Goal: Navigation & Orientation: Find specific page/section

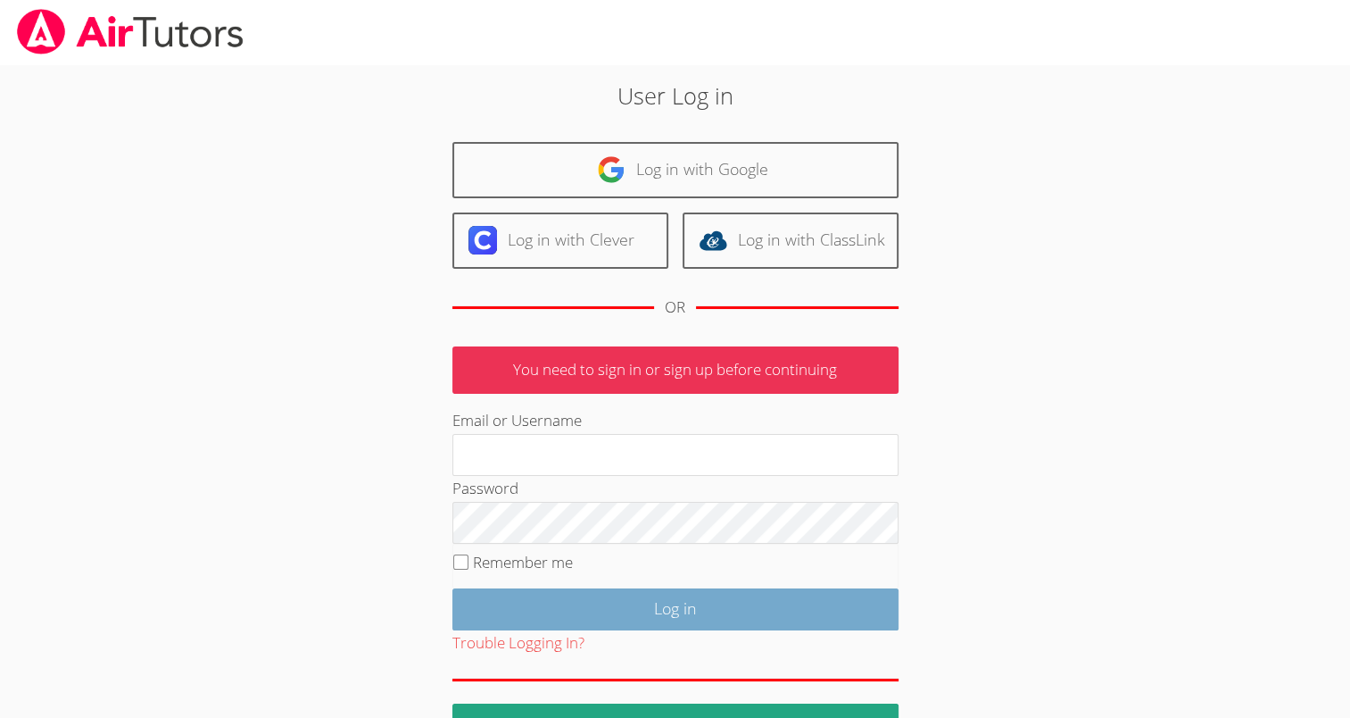
type input "[EMAIL_ADDRESS][DOMAIN_NAME]"
click at [516, 593] on input "Log in" at bounding box center [676, 609] width 446 height 42
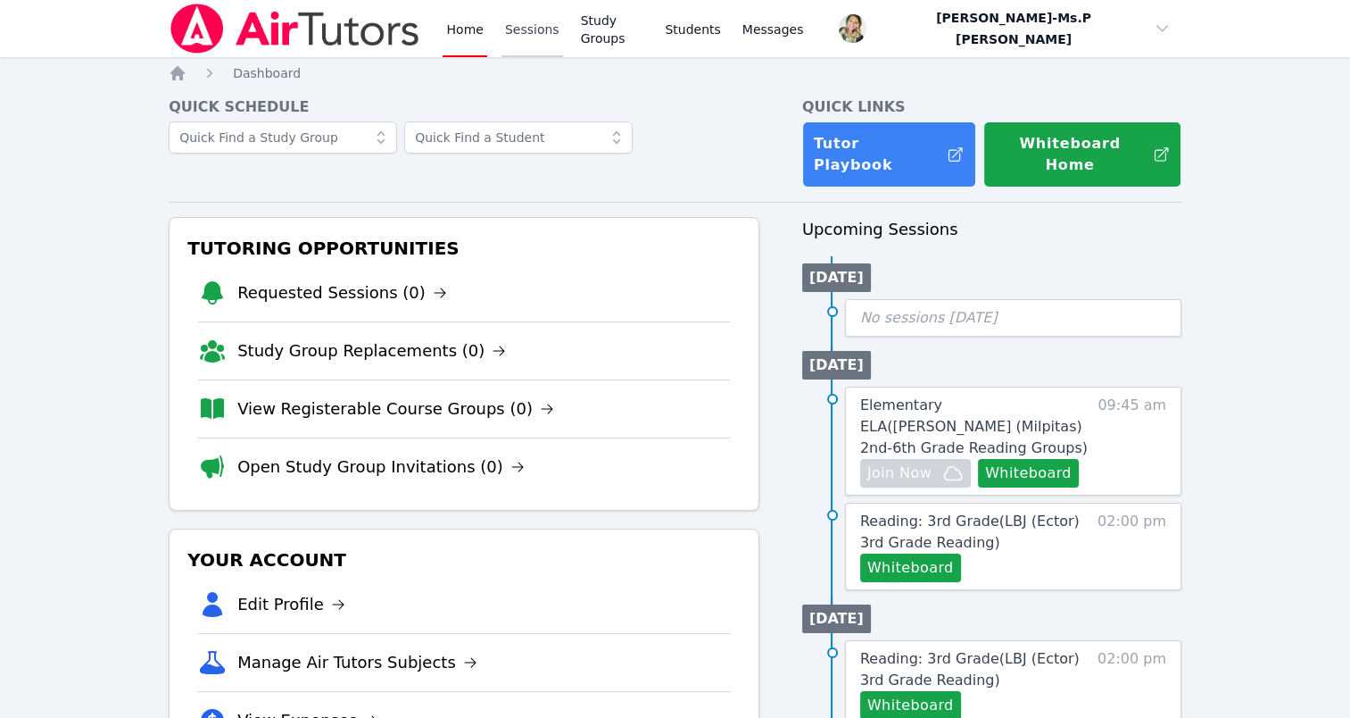
click at [511, 37] on link "Sessions" at bounding box center [533, 28] width 62 height 57
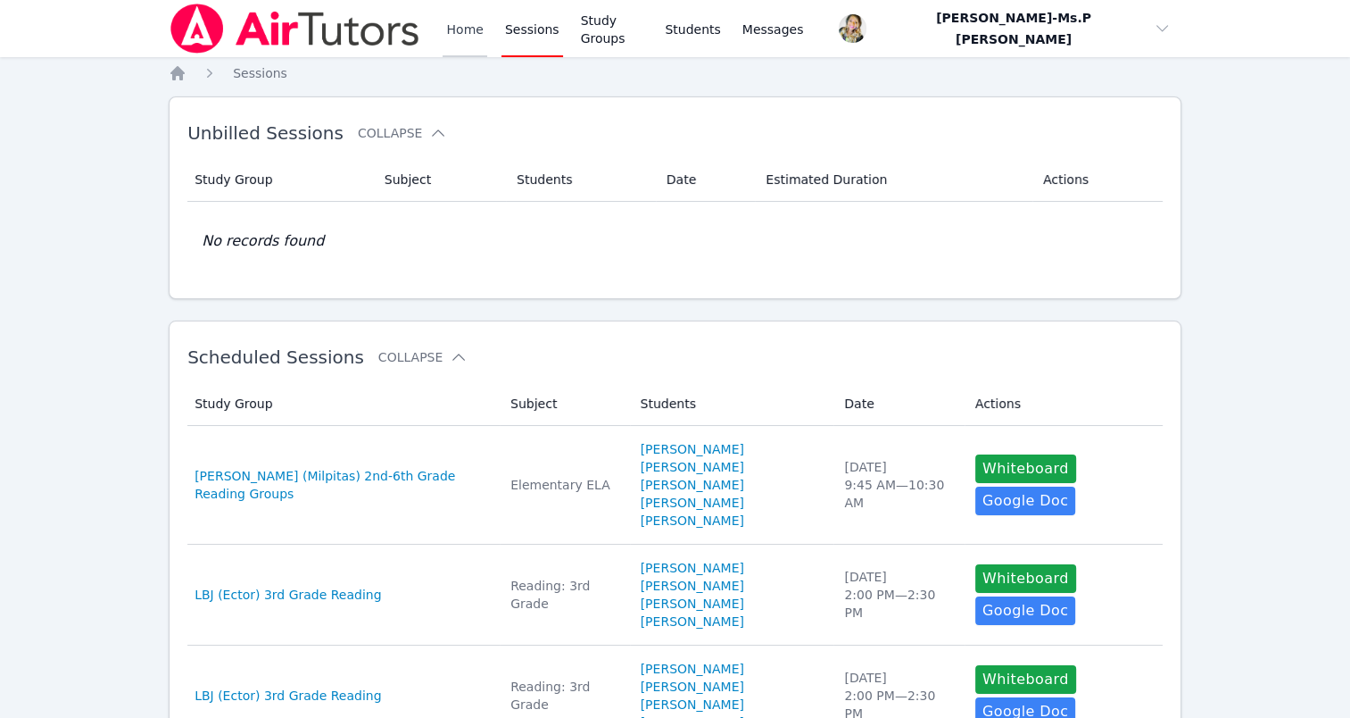
click at [461, 24] on link "Home" at bounding box center [465, 28] width 44 height 57
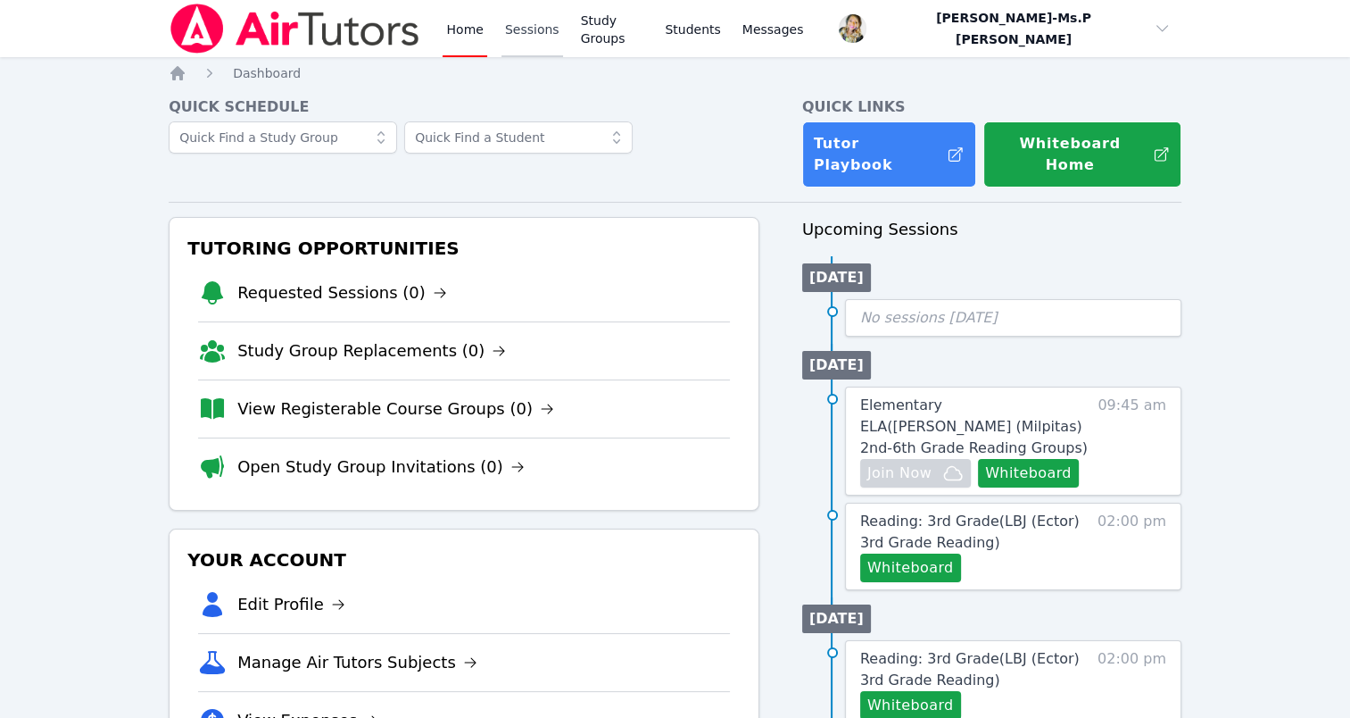
click at [531, 13] on link "Sessions" at bounding box center [533, 28] width 62 height 57
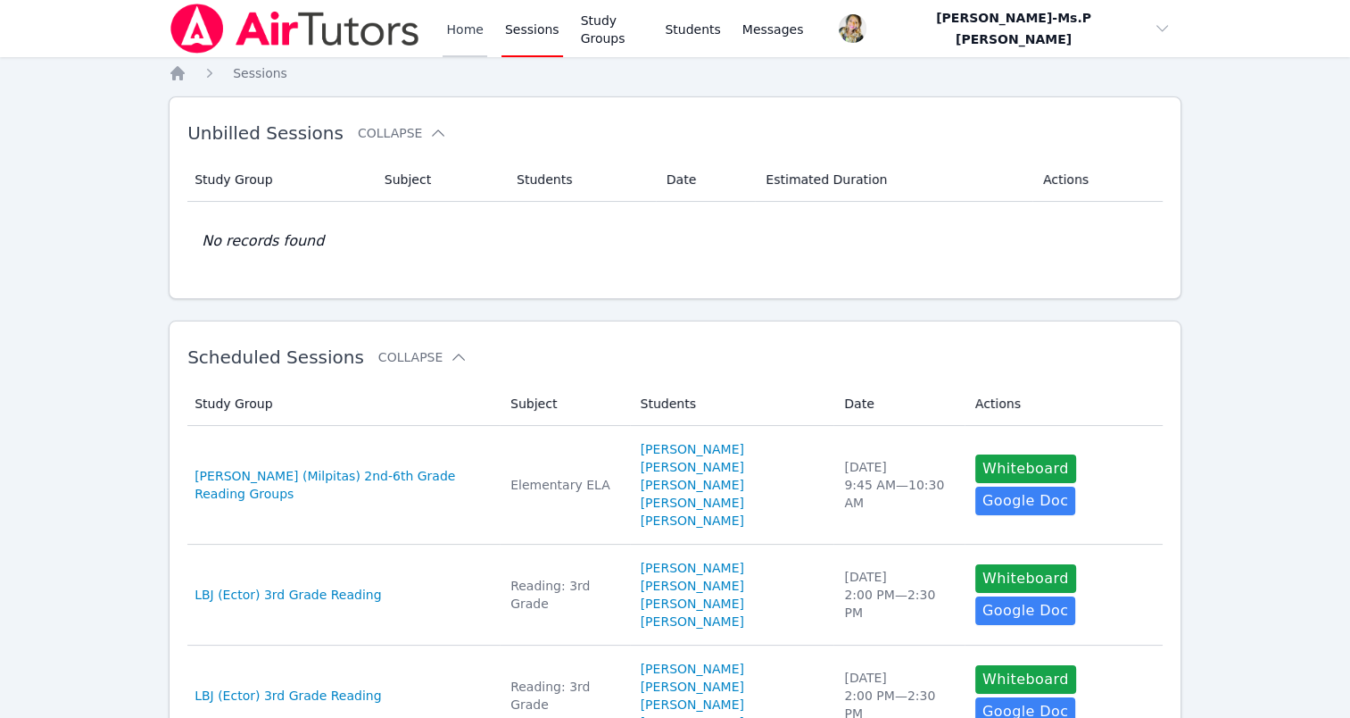
click at [459, 26] on link "Home" at bounding box center [465, 28] width 44 height 57
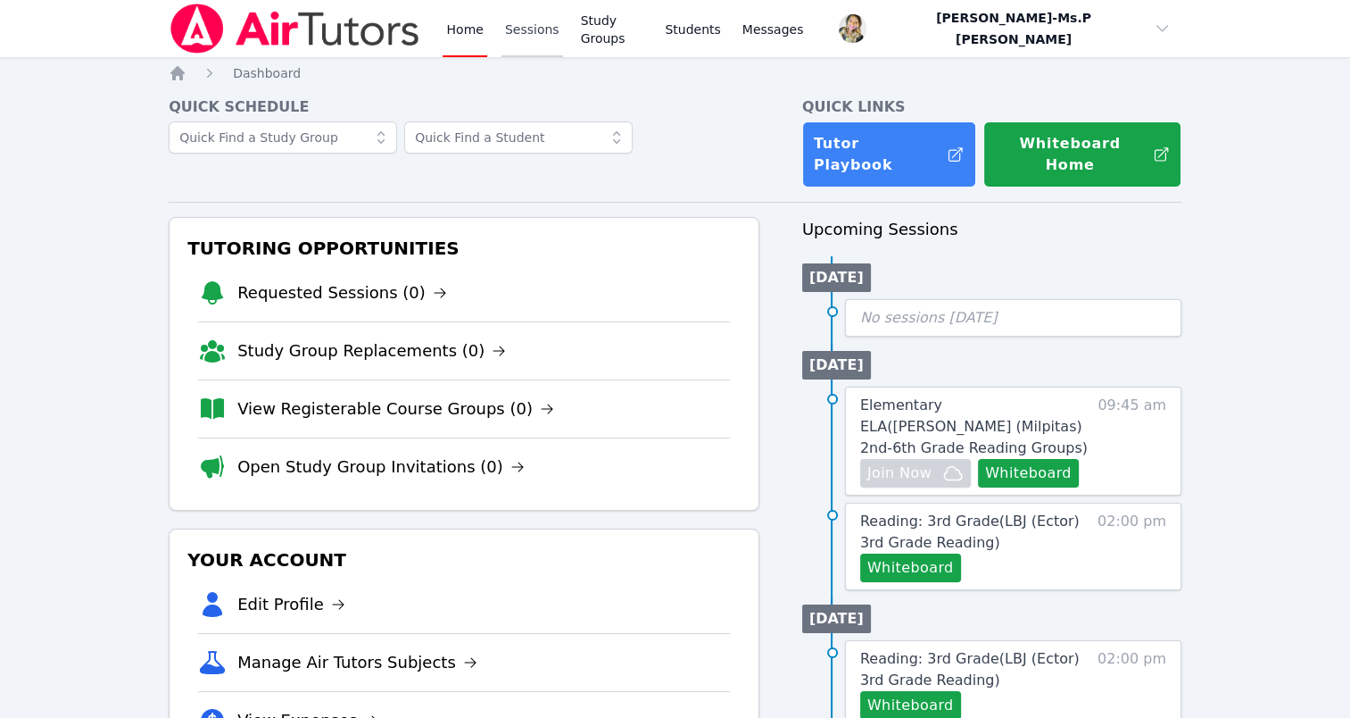
click at [532, 21] on link "Sessions" at bounding box center [533, 28] width 62 height 57
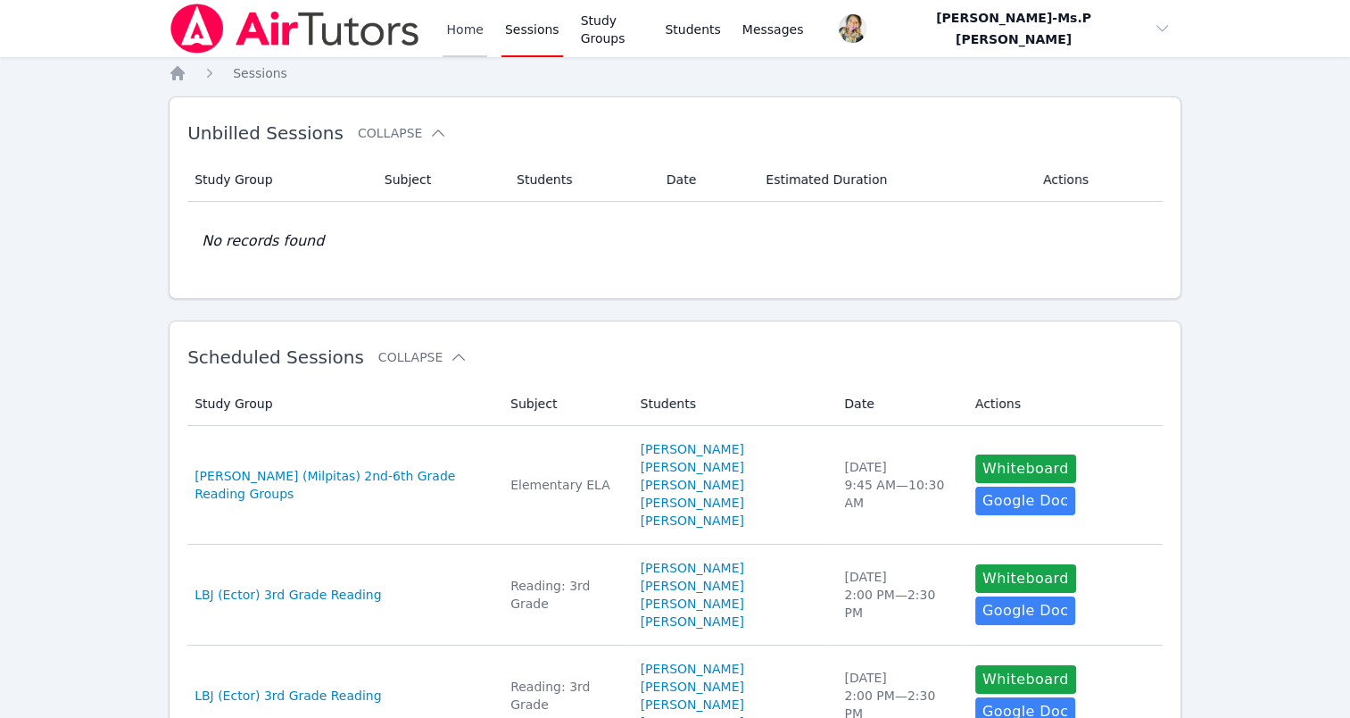
click at [472, 36] on link "Home" at bounding box center [465, 28] width 44 height 57
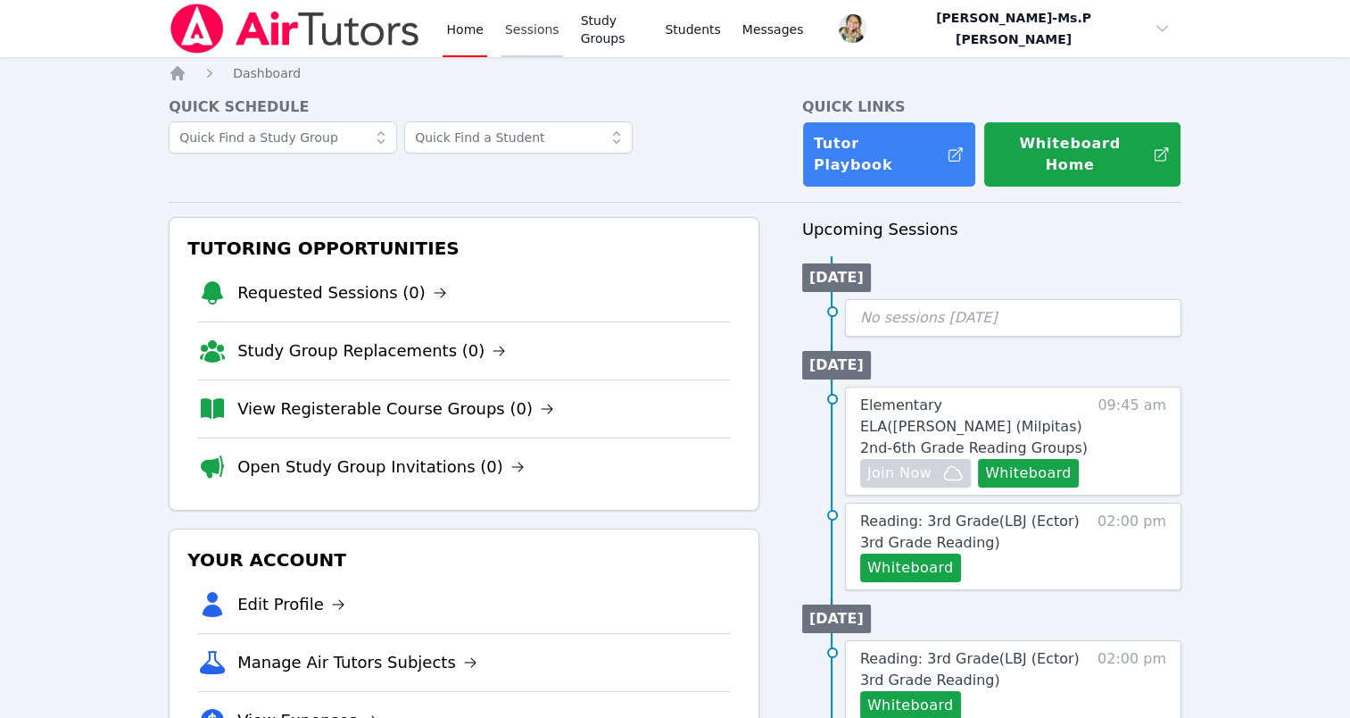
click at [518, 21] on link "Sessions" at bounding box center [533, 28] width 62 height 57
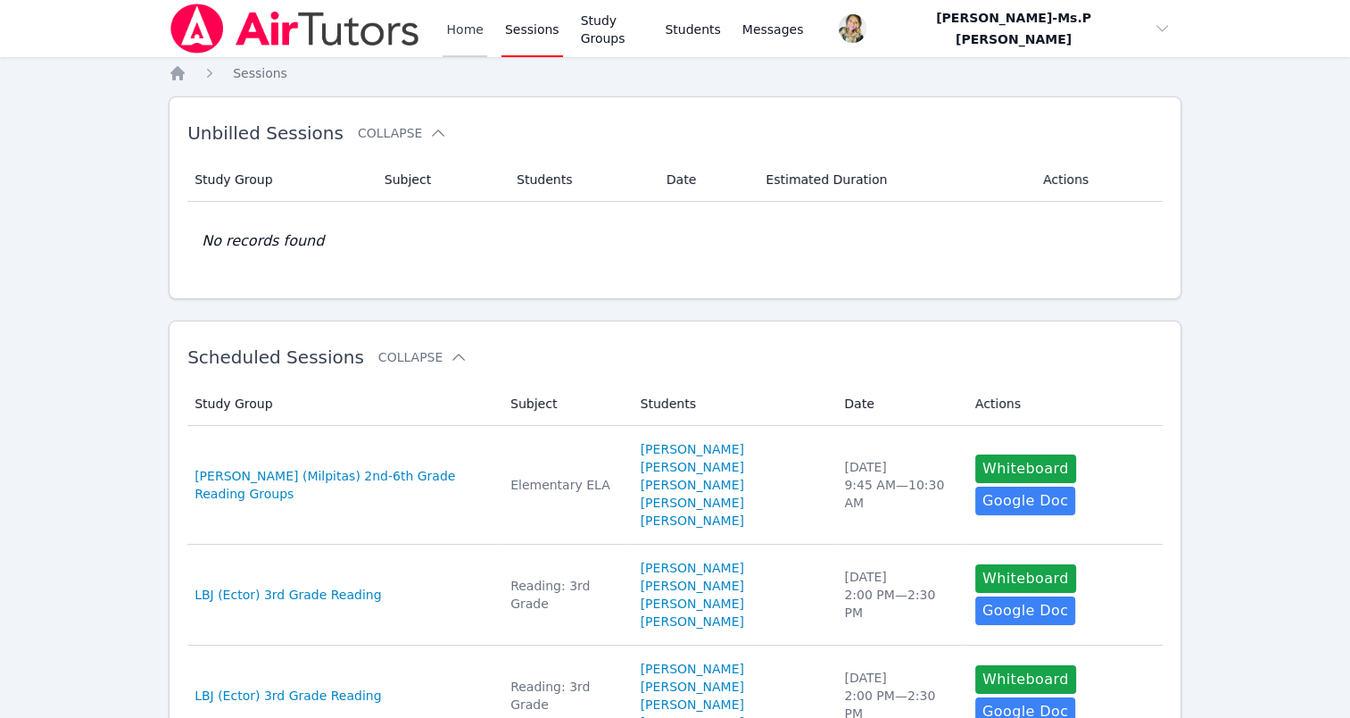
click at [468, 27] on link "Home" at bounding box center [465, 28] width 44 height 57
